Goal: Task Accomplishment & Management: Manage account settings

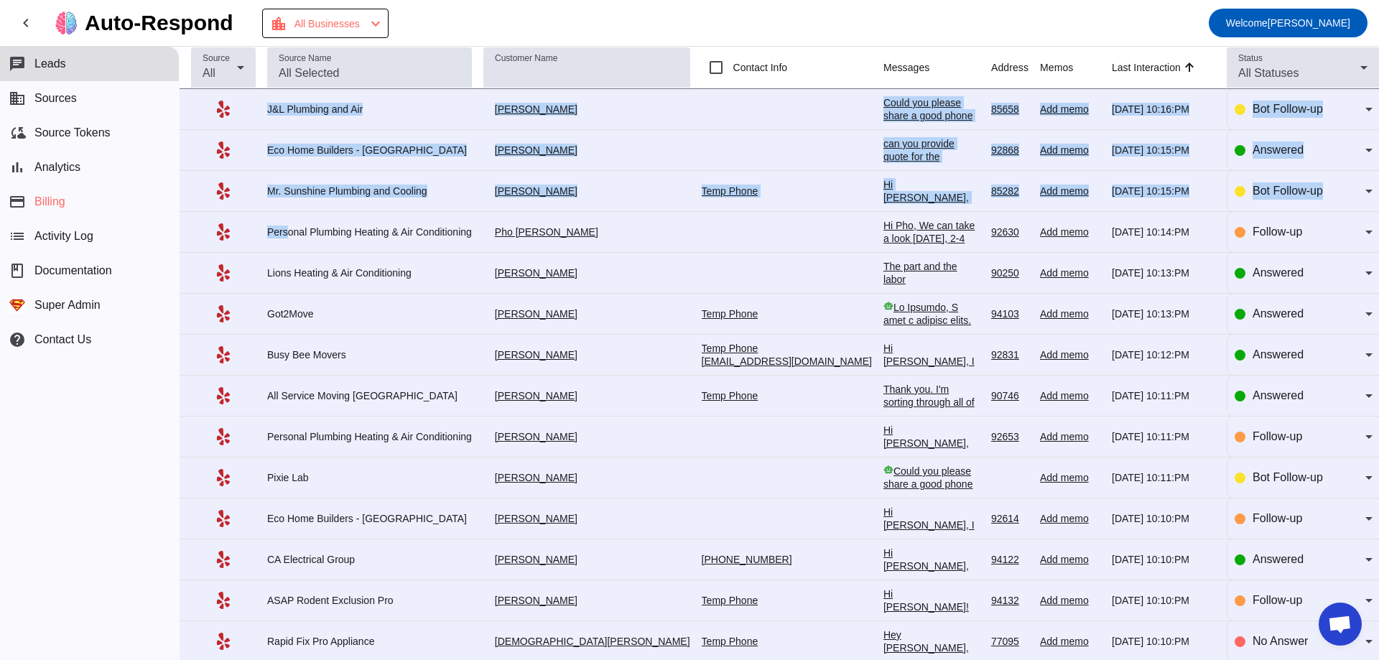
drag, startPoint x: 189, startPoint y: 101, endPoint x: 290, endPoint y: 250, distance: 179.9
click at [288, 246] on tbody "J&L Plumbing and Air [PERSON_NAME] Could you please share a good phone number t…" at bounding box center [779, 601] width 1199 height 1024
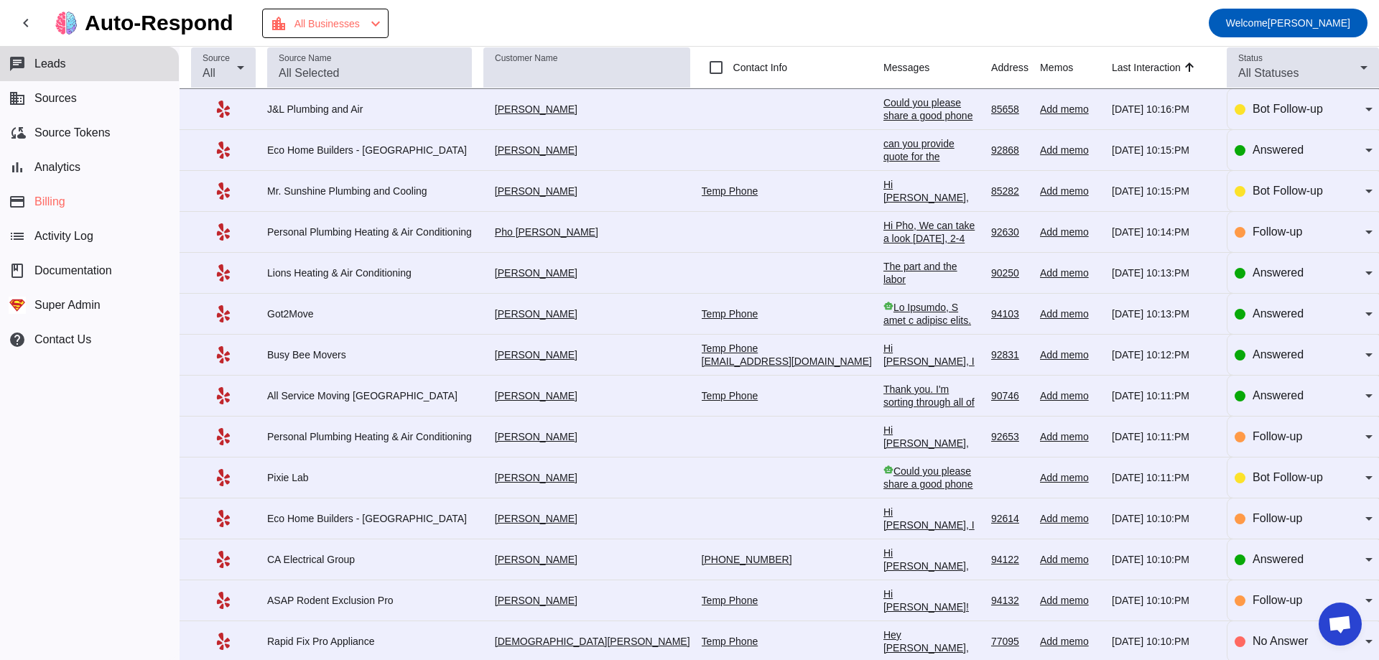
click at [308, 261] on td "Lions Heating & Air Conditioning" at bounding box center [375, 273] width 216 height 41
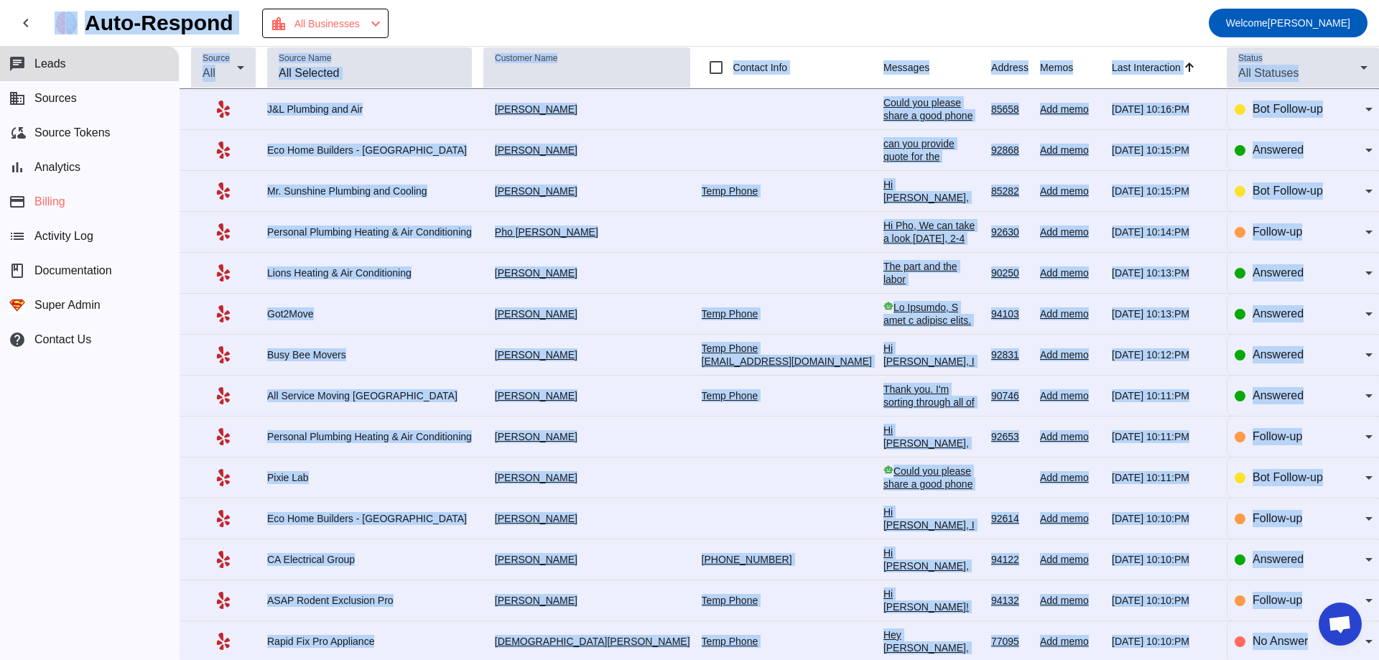
click at [308, 261] on td "Lions Heating & Air Conditioning" at bounding box center [375, 273] width 216 height 41
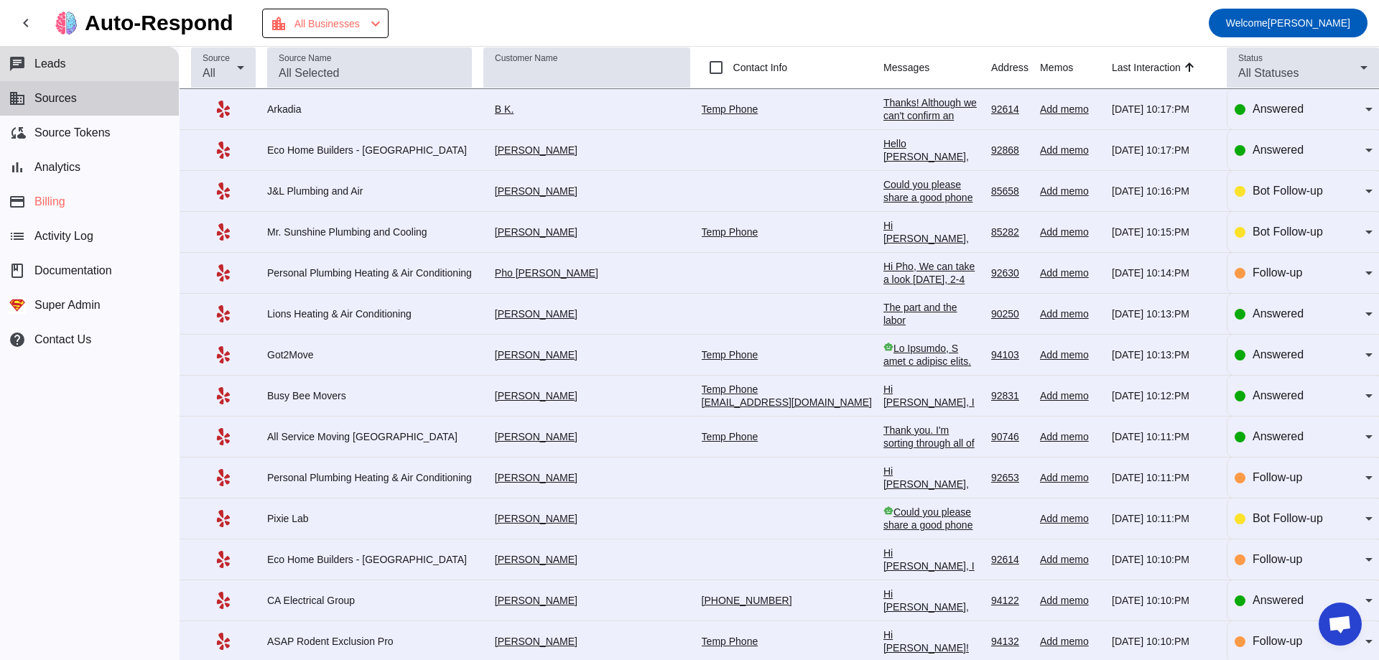
click at [104, 88] on button "business Sources" at bounding box center [89, 98] width 179 height 34
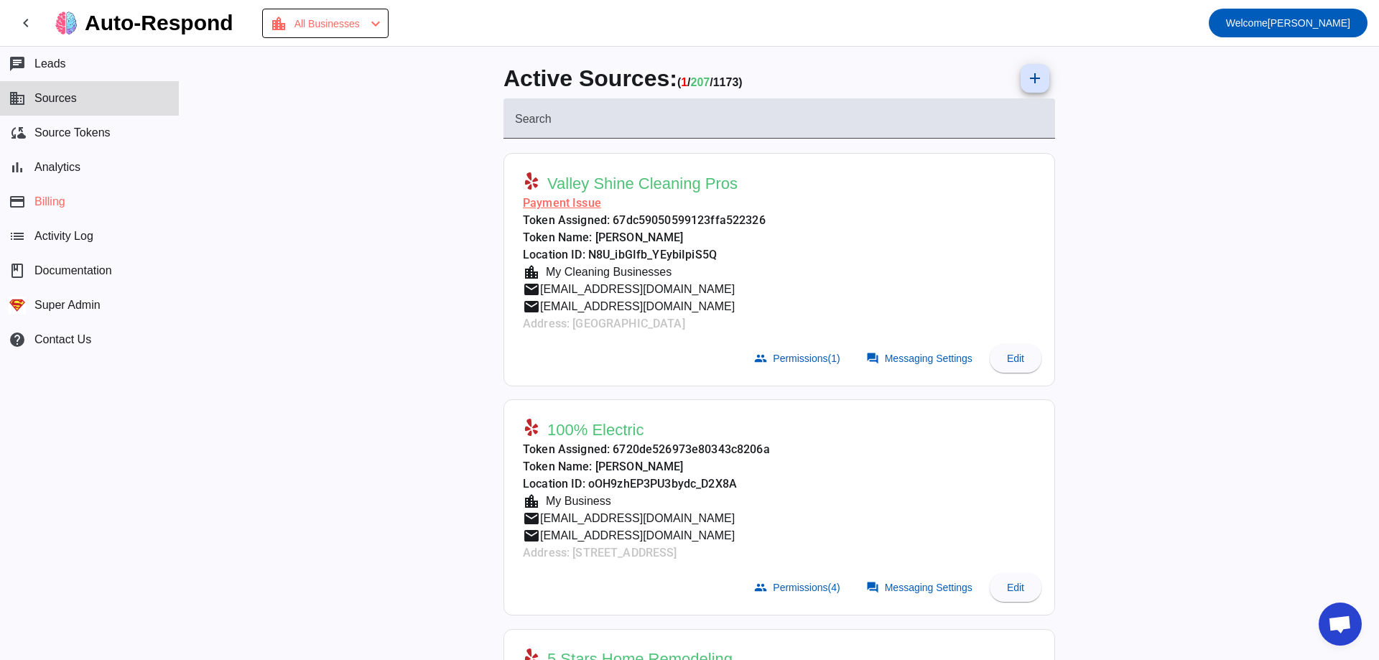
click at [402, 179] on div "Active Sources: ( 1 / 207 / 1173) add Search Valley Shine Cleaning Pros Payment…" at bounding box center [779, 353] width 1199 height 613
